Goal: Task Accomplishment & Management: Manage account settings

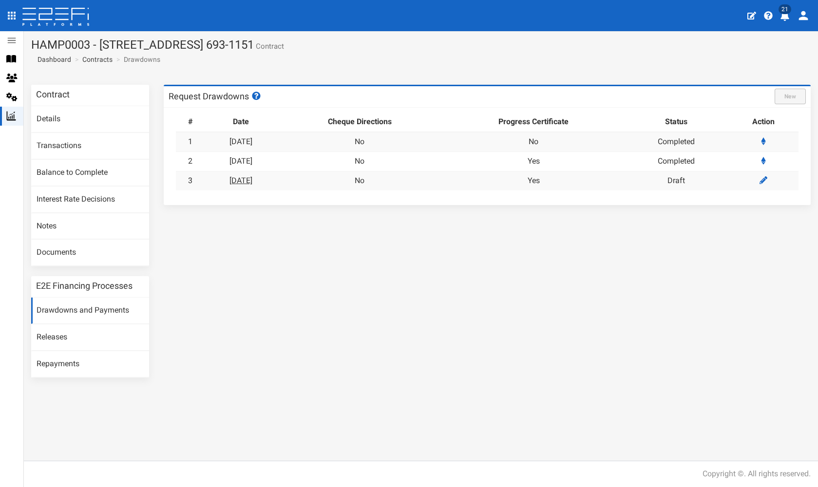
click at [253, 178] on link "[DATE]" at bounding box center [241, 180] width 23 height 9
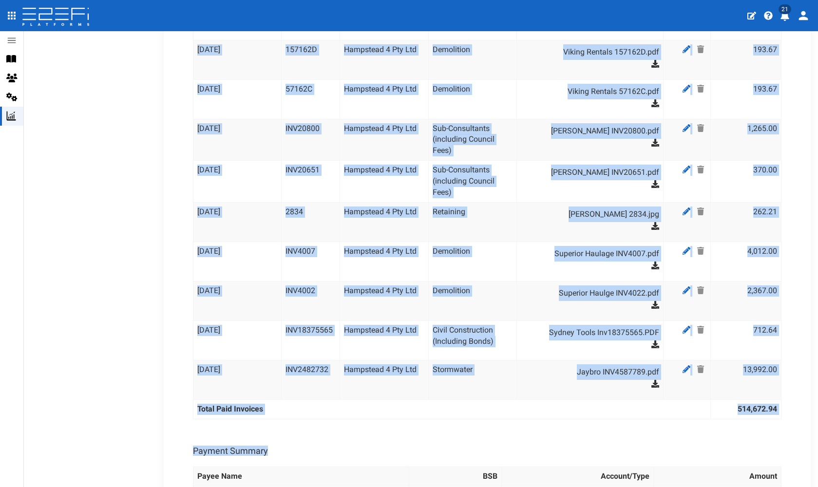
scroll to position [3412, 0]
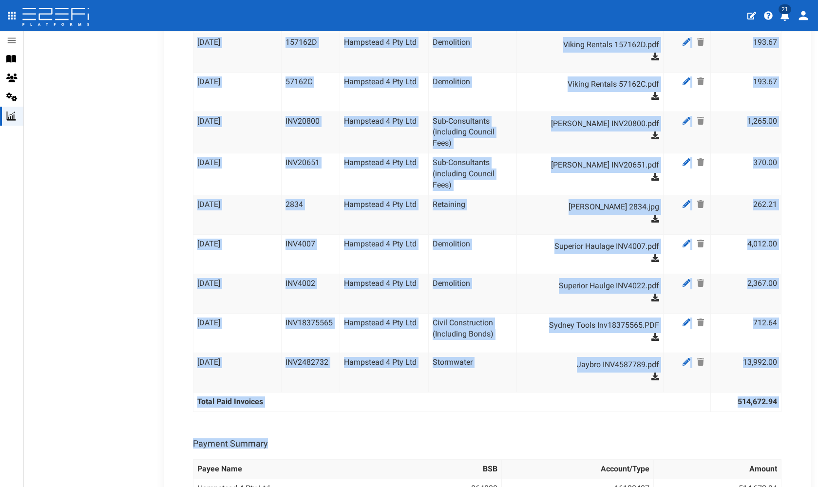
drag, startPoint x: 197, startPoint y: 133, endPoint x: 779, endPoint y: 320, distance: 611.9
copy tbody "Date Invoice No. Payee BTC Category Documents Action Amount 25-07-2025 INV12806…"
click at [448, 234] on td "Demolition" at bounding box center [472, 253] width 88 height 39
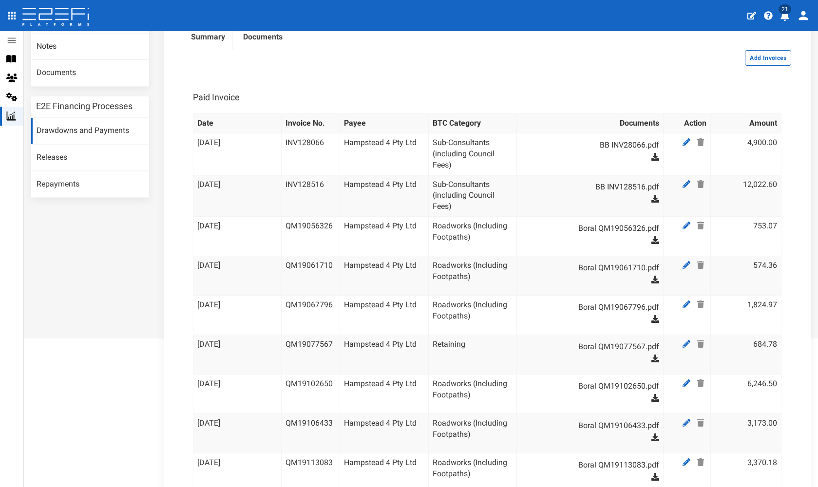
scroll to position [229, 0]
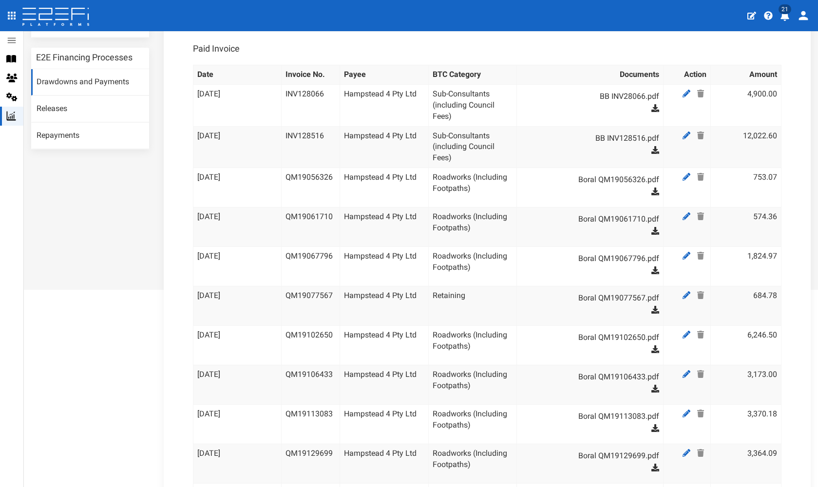
drag, startPoint x: 196, startPoint y: 64, endPoint x: 276, endPoint y: 140, distance: 110.3
click at [319, 156] on td "INV128516" at bounding box center [310, 147] width 59 height 42
drag, startPoint x: 285, startPoint y: 63, endPoint x: 316, endPoint y: 94, distance: 44.1
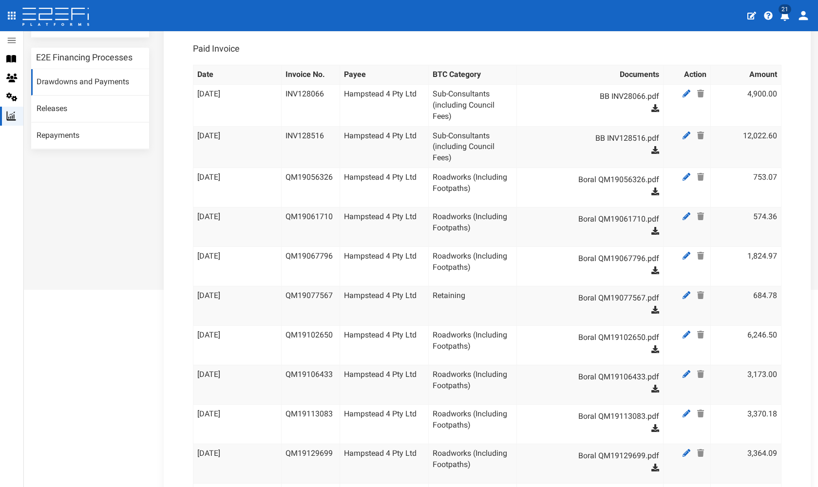
click at [335, 108] on td "INV128066" at bounding box center [310, 105] width 59 height 42
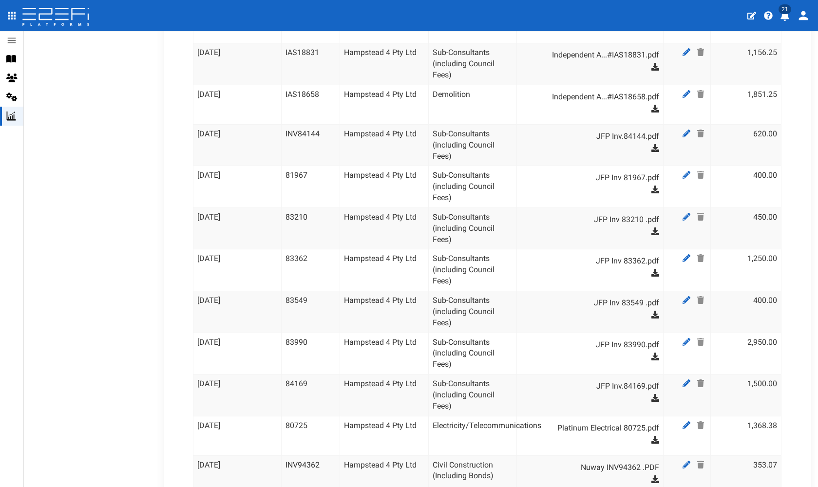
scroll to position [2676, 0]
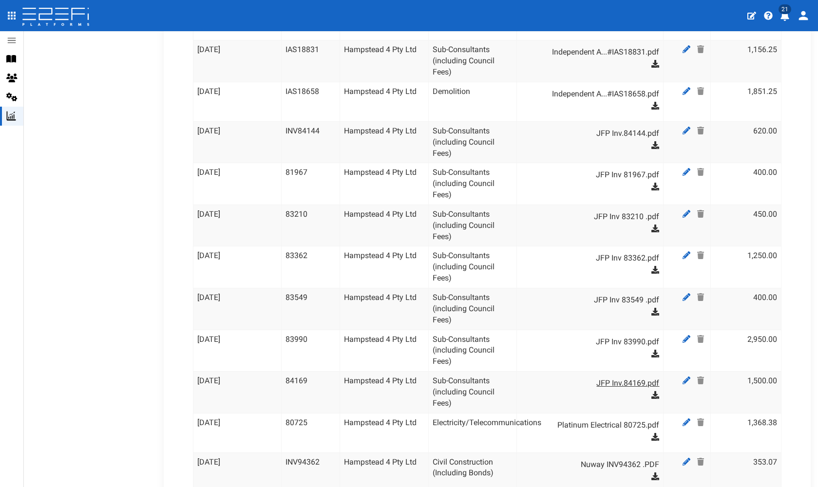
click at [643, 376] on link "JFP Inv.84169.pdf" at bounding box center [595, 384] width 129 height 16
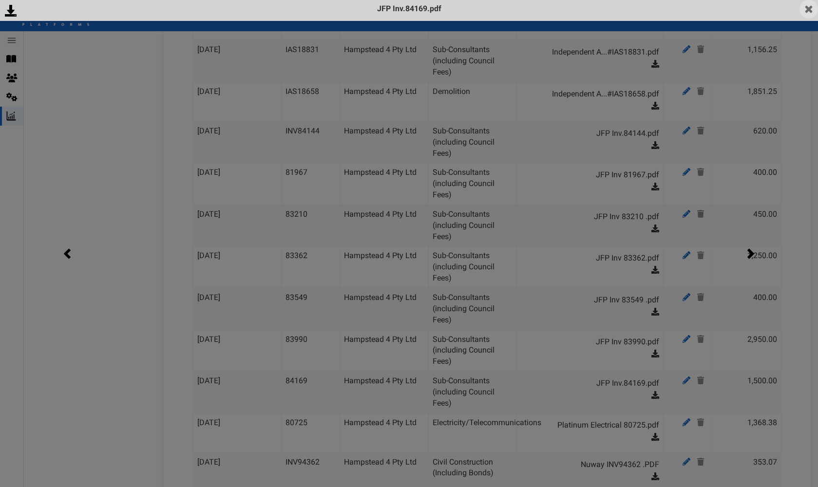
click at [814, 8] on img at bounding box center [809, 9] width 19 height 19
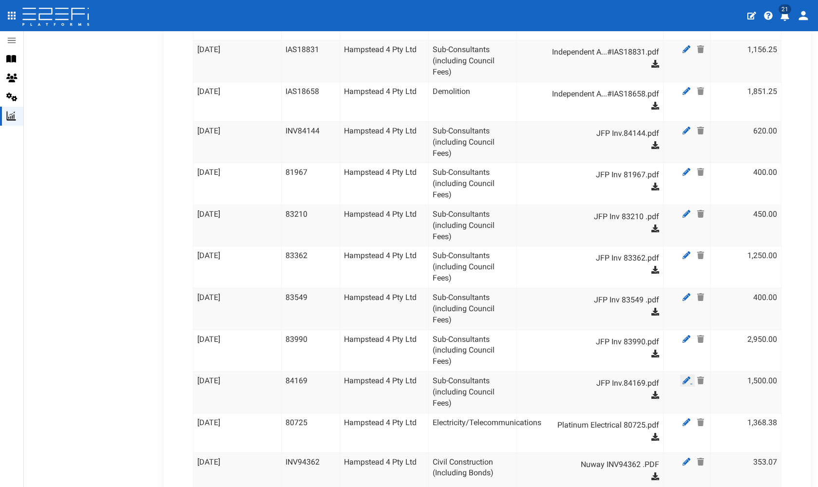
click at [689, 377] on icon at bounding box center [687, 381] width 8 height 8
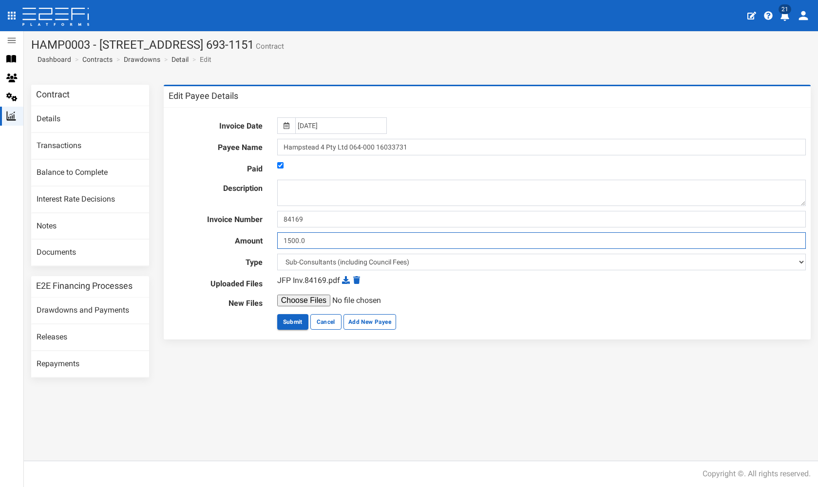
click at [369, 239] on input "1500.0" at bounding box center [541, 241] width 529 height 17
click at [290, 242] on input "1500.0" at bounding box center [541, 241] width 529 height 17
type input "1600.0"
click at [292, 326] on button "Submit" at bounding box center [292, 322] width 31 height 16
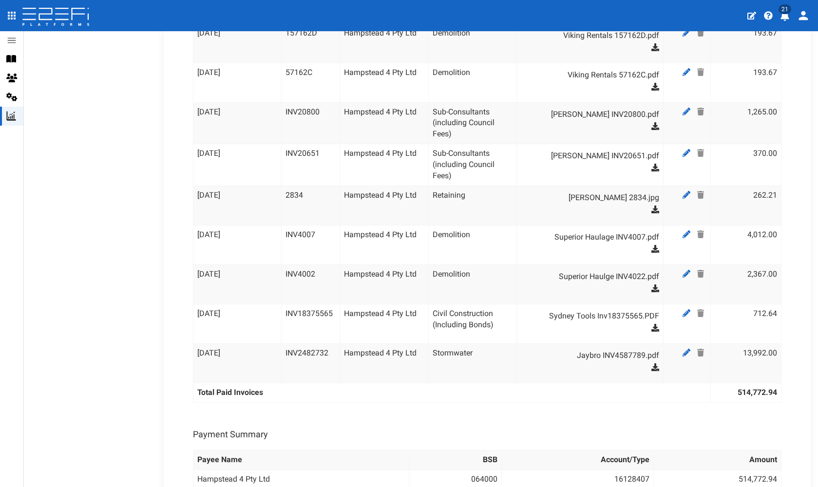
scroll to position [3422, 0]
click at [635, 268] on link "Superior Haulge INV4022.pdf" at bounding box center [595, 276] width 129 height 16
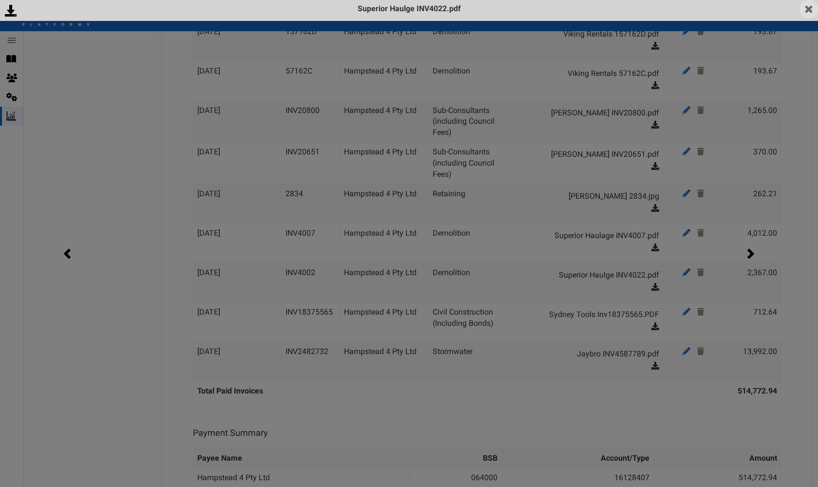
click at [812, 8] on img at bounding box center [809, 9] width 19 height 19
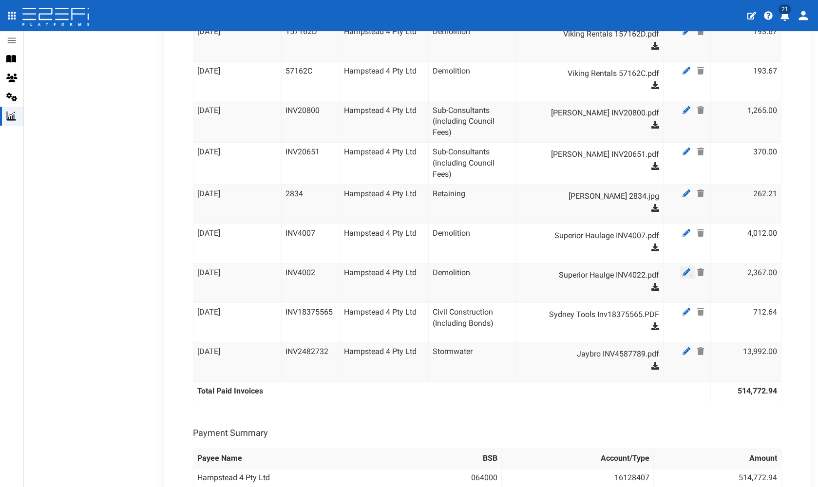
click at [685, 269] on icon at bounding box center [687, 273] width 8 height 8
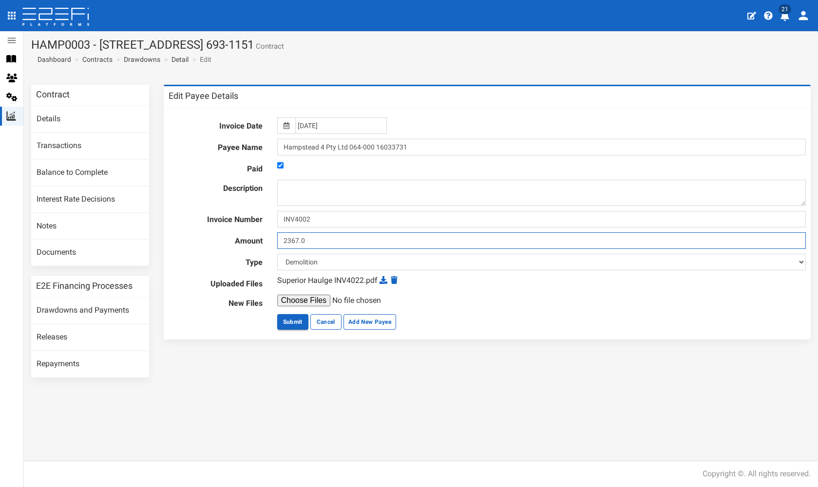
click at [311, 242] on input "2367.0" at bounding box center [541, 241] width 529 height 17
type input "2376"
click at [296, 320] on button "Submit" at bounding box center [292, 322] width 31 height 16
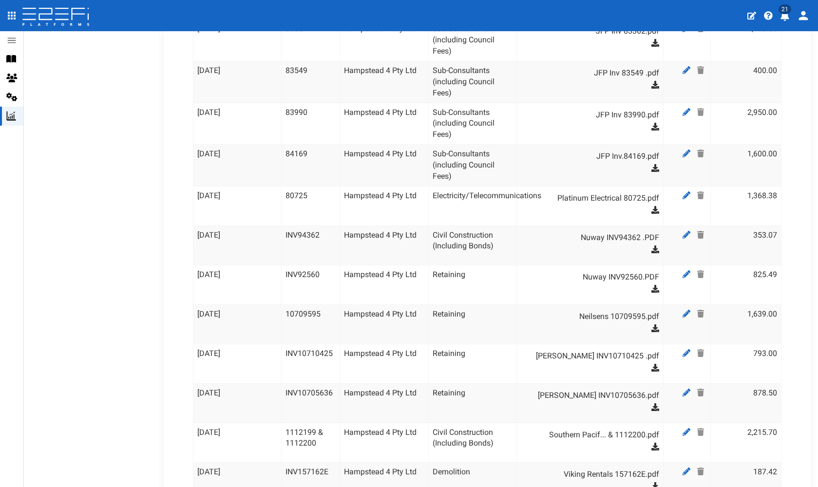
scroll to position [2625, 0]
